Goal: Navigation & Orientation: Find specific page/section

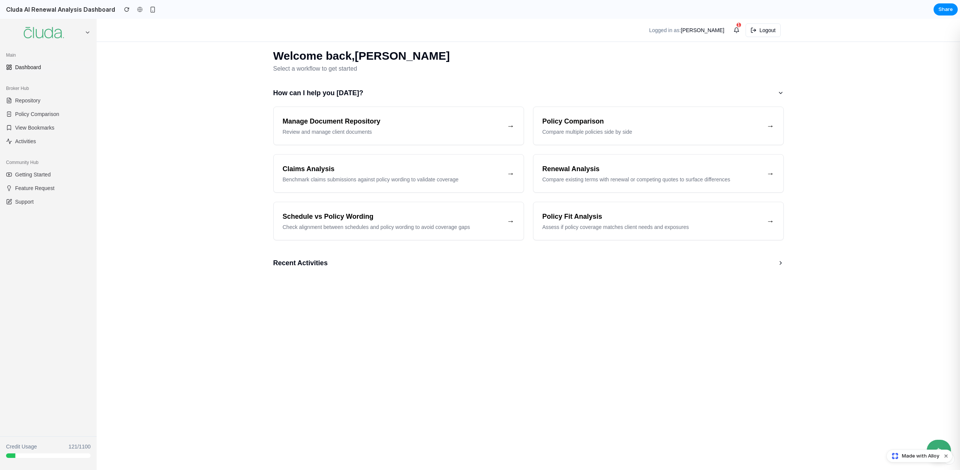
click at [510, 335] on main "Welcome back , [PERSON_NAME] Select a workflow to get started How can I help yo…" at bounding box center [528, 244] width 863 height 451
click at [179, 210] on main "Welcome back , [PERSON_NAME] Select a workflow to get started How can I help yo…" at bounding box center [528, 244] width 863 height 451
click at [820, 81] on main "Welcome back , [PERSON_NAME] Select a workflow to get started How can I help yo…" at bounding box center [528, 244] width 863 height 451
click at [222, 173] on main "Welcome back , [PERSON_NAME] Select a workflow to get started How can I help yo…" at bounding box center [528, 244] width 863 height 451
click at [758, 30] on button "Logout" at bounding box center [762, 30] width 35 height 14
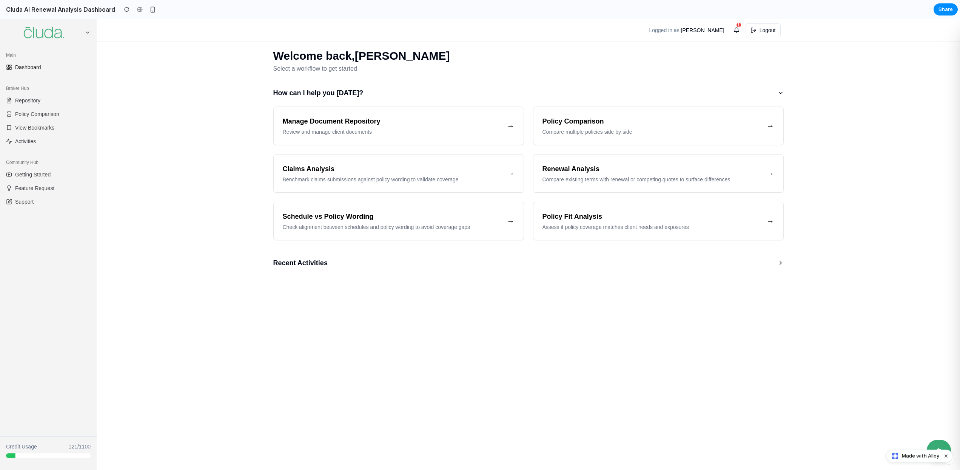
click at [188, 89] on main "Welcome back , [PERSON_NAME] Select a workflow to get started How can I help yo…" at bounding box center [528, 244] width 863 height 451
click at [39, 66] on span "Dashboard" at bounding box center [28, 67] width 26 height 8
